Goal: Information Seeking & Learning: Understand process/instructions

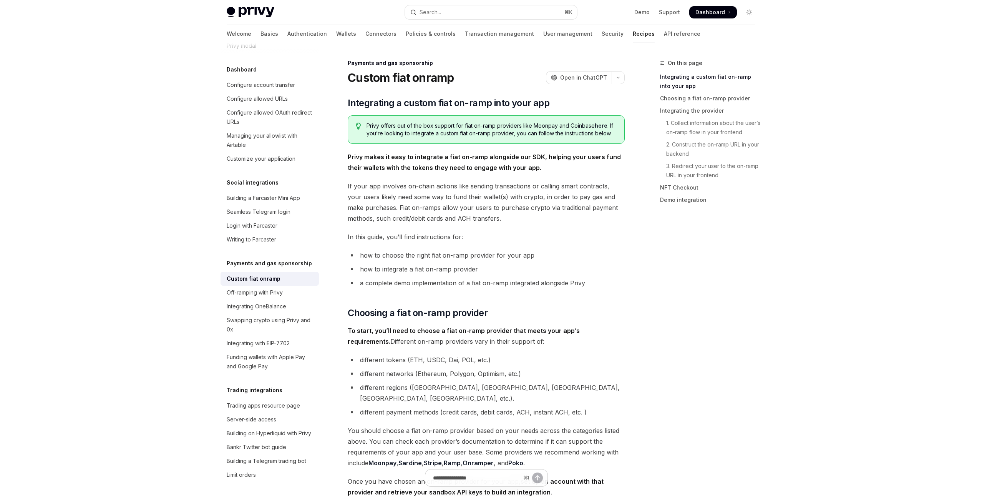
click at [420, 142] on div "Privy offers out of the box support for fiat on-ramp providers like Moonpay and…" at bounding box center [486, 129] width 277 height 28
click at [406, 134] on span "Privy offers out of the box support for fiat on-ramp providers like Moonpay and…" at bounding box center [492, 129] width 250 height 15
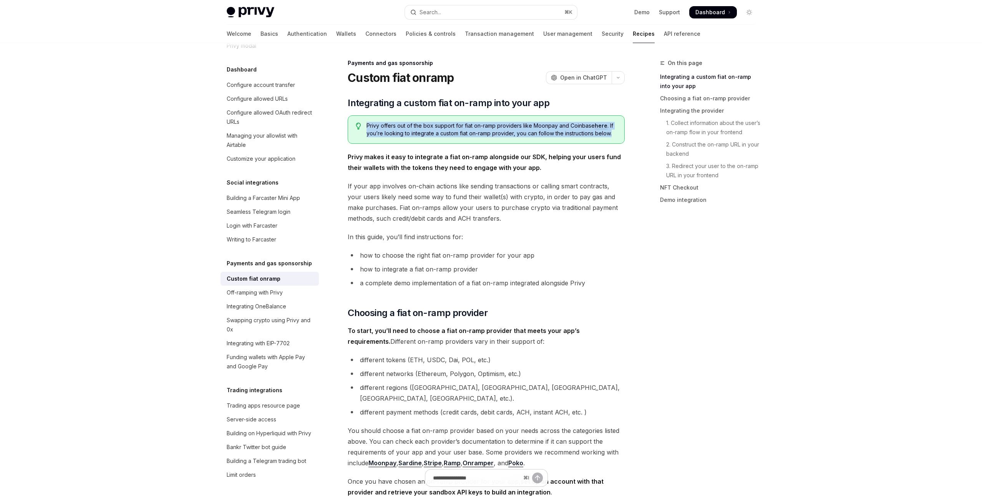
click at [406, 134] on span "Privy offers out of the box support for fiat on-ramp providers like Moonpay and…" at bounding box center [492, 129] width 250 height 15
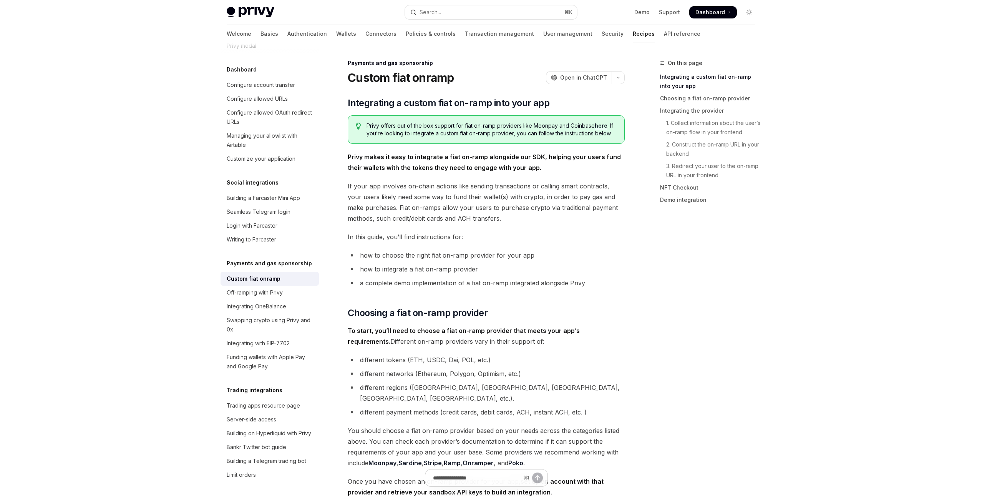
drag, startPoint x: 401, startPoint y: 168, endPoint x: 450, endPoint y: 160, distance: 49.8
click at [451, 160] on strong "Privy makes it easy to integrate a fiat on-ramp alongside our SDK, helping your…" at bounding box center [484, 162] width 273 height 18
click at [450, 160] on strong "Privy makes it easy to integrate a fiat on-ramp alongside our SDK, helping your…" at bounding box center [484, 162] width 273 height 18
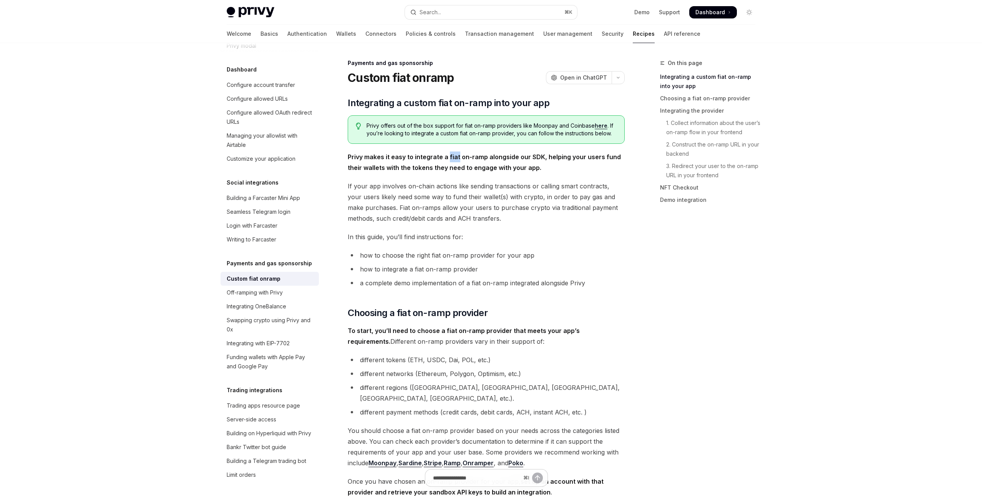
click at [450, 160] on strong "Privy makes it easy to integrate a fiat on-ramp alongside our SDK, helping your…" at bounding box center [484, 162] width 273 height 18
click at [443, 259] on li "how to choose the right fiat on-ramp provider for your app" at bounding box center [486, 255] width 277 height 11
drag, startPoint x: 443, startPoint y: 259, endPoint x: 426, endPoint y: 227, distance: 35.8
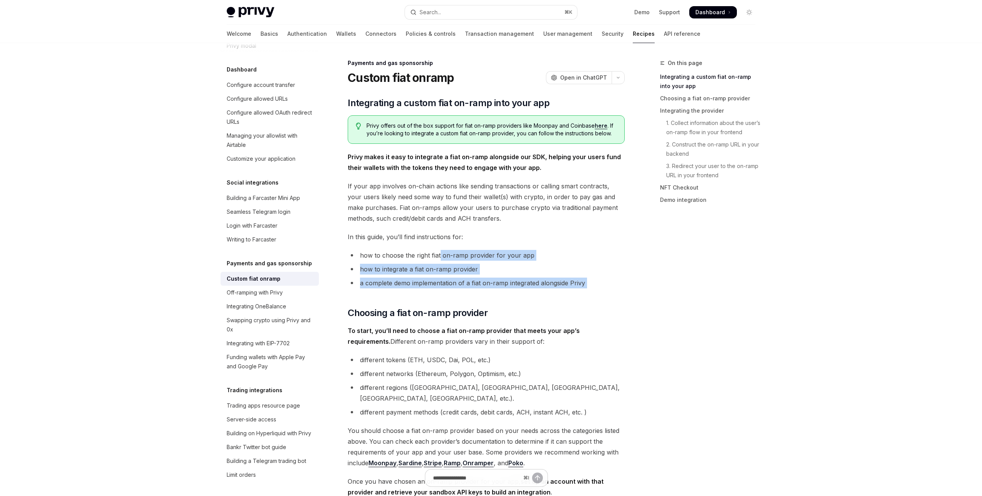
drag, startPoint x: 457, startPoint y: 297, endPoint x: 439, endPoint y: 250, distance: 50.6
click at [387, 254] on li "how to choose the right fiat on-ramp provider for your app" at bounding box center [486, 255] width 277 height 11
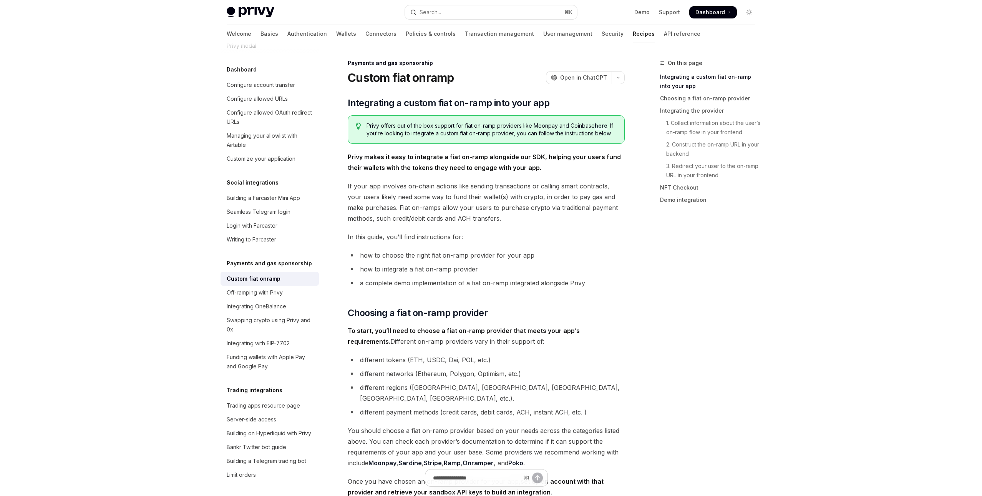
click at [387, 254] on li "how to choose the right fiat on-ramp provider for your app" at bounding box center [486, 255] width 277 height 11
click at [379, 256] on li "how to choose the right fiat on-ramp provider for your app" at bounding box center [486, 255] width 277 height 11
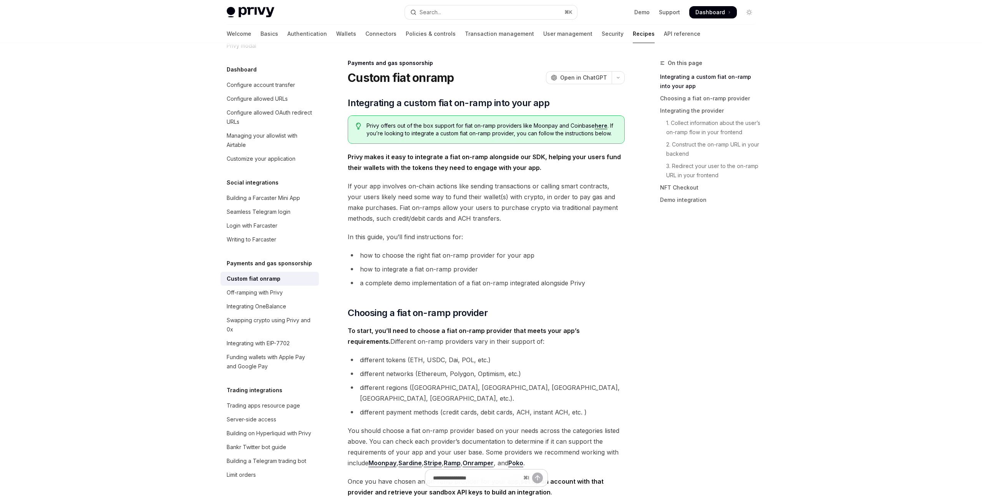
click at [401, 272] on li "how to integrate a fiat on-ramp provider" at bounding box center [486, 269] width 277 height 11
